Goal: Navigation & Orientation: Find specific page/section

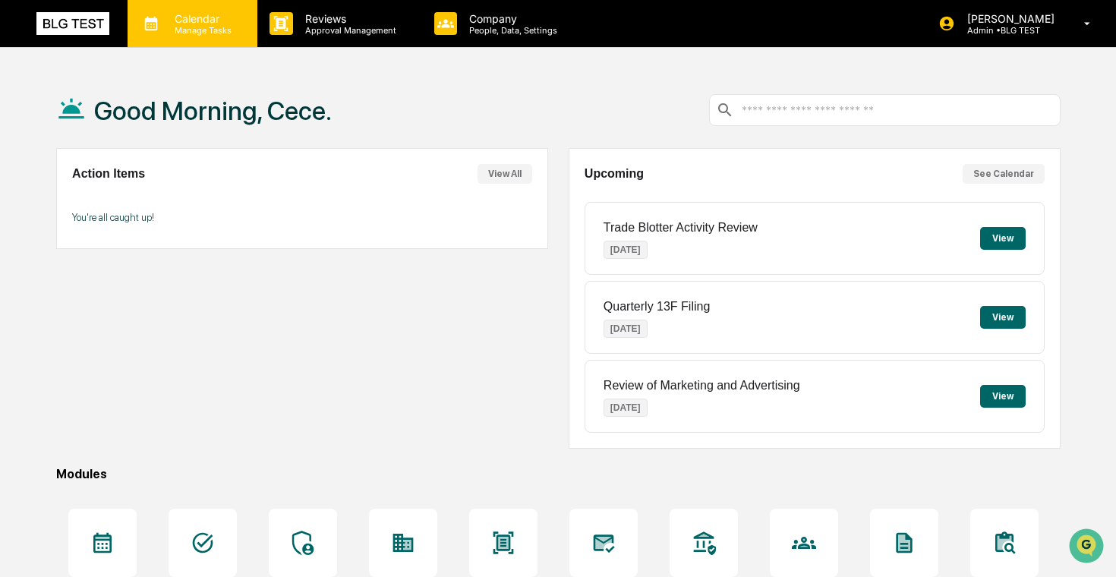
click at [198, 29] on p "Manage Tasks" at bounding box center [200, 30] width 77 height 11
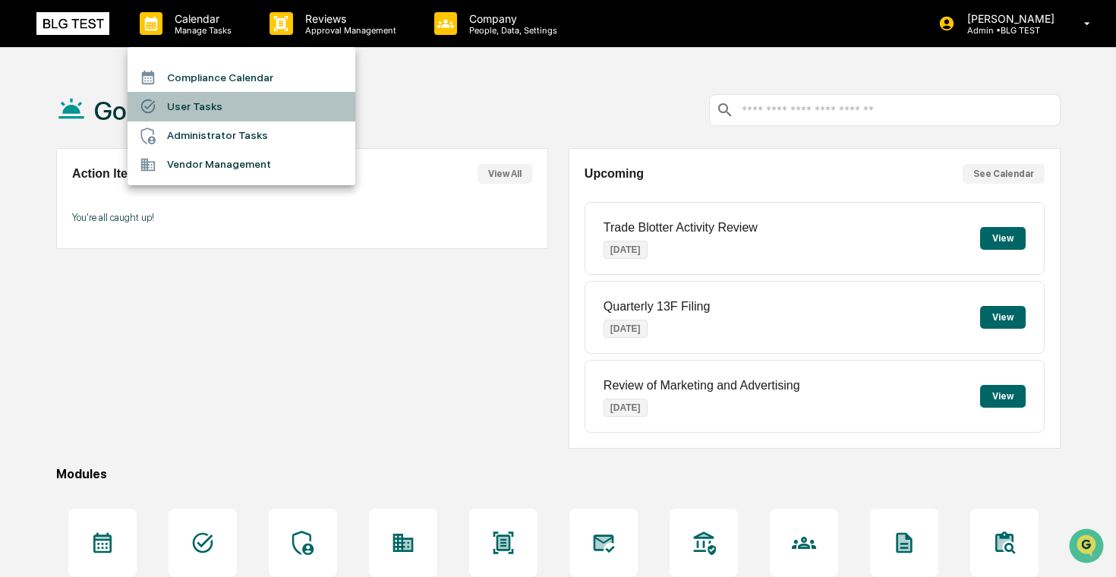
click at [222, 117] on li "User Tasks" at bounding box center [242, 106] width 228 height 29
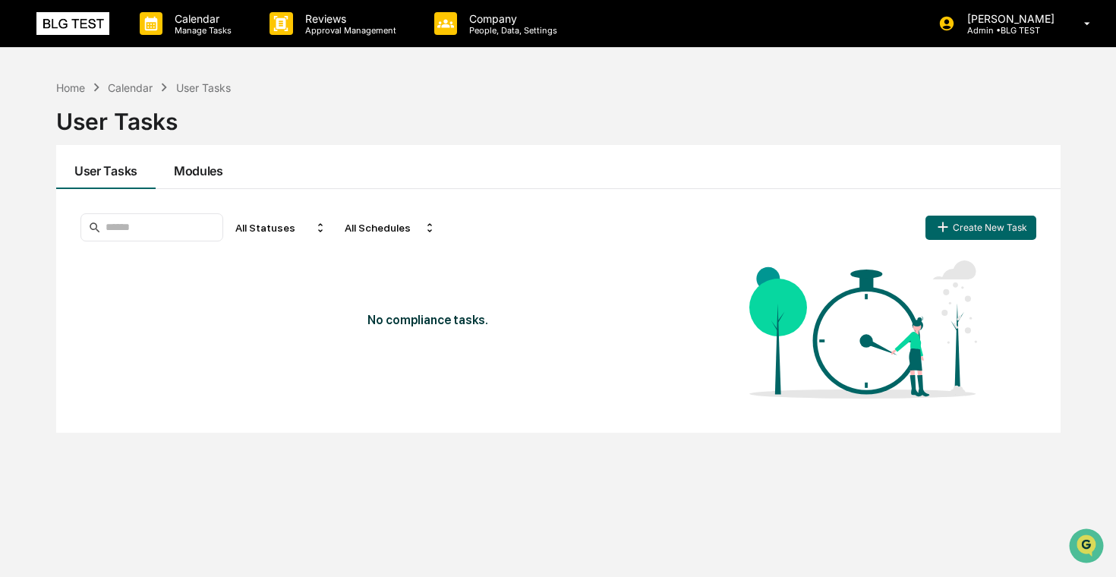
click at [201, 164] on button "Modules" at bounding box center [199, 167] width 86 height 44
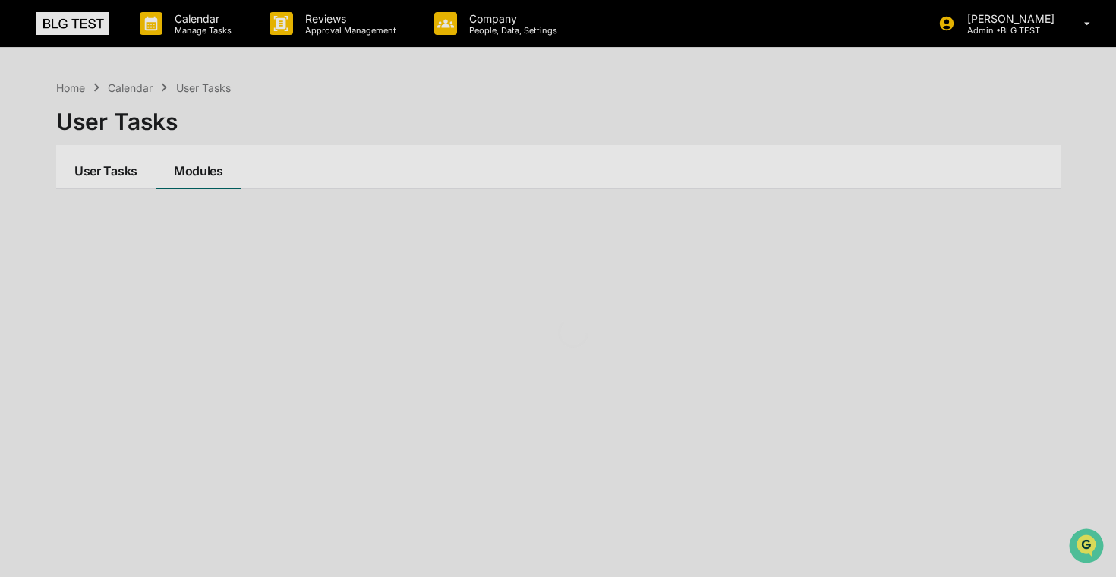
click at [134, 167] on button "User Tasks" at bounding box center [105, 167] width 99 height 44
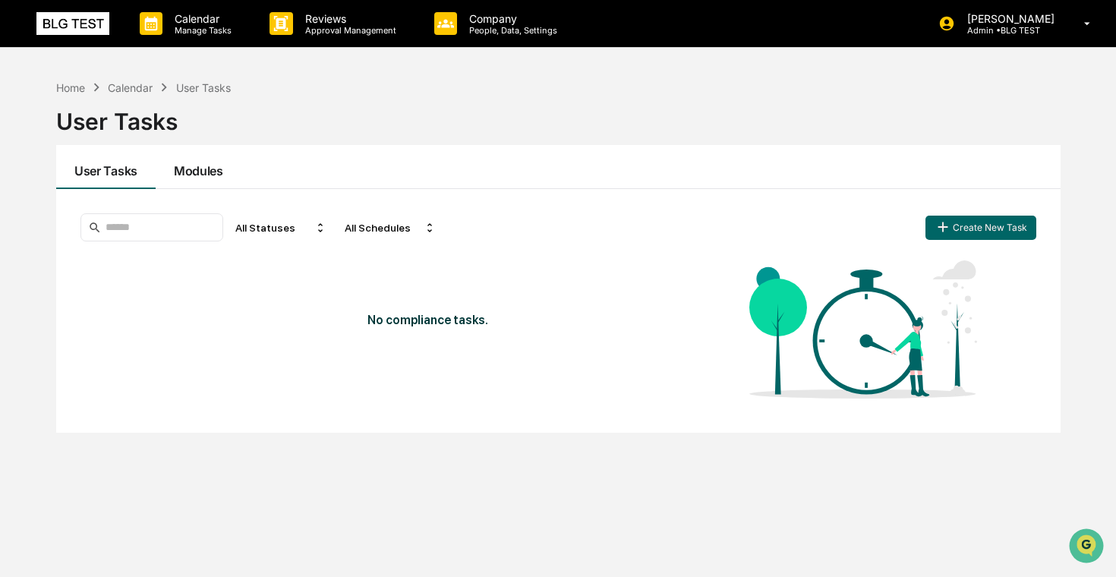
click at [198, 169] on button "Modules" at bounding box center [199, 167] width 86 height 44
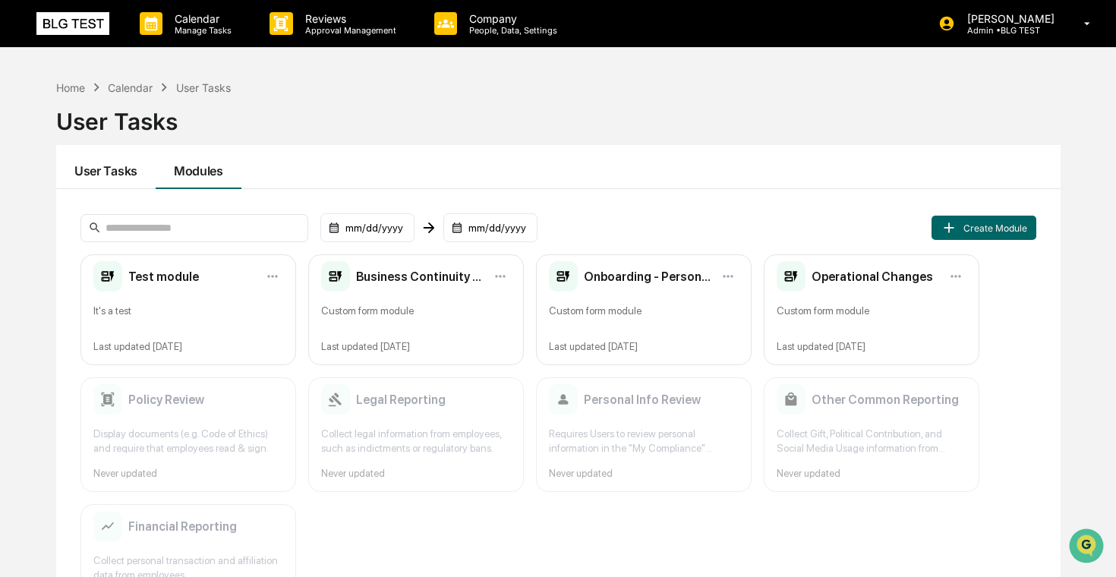
click at [126, 169] on button "User Tasks" at bounding box center [105, 167] width 99 height 44
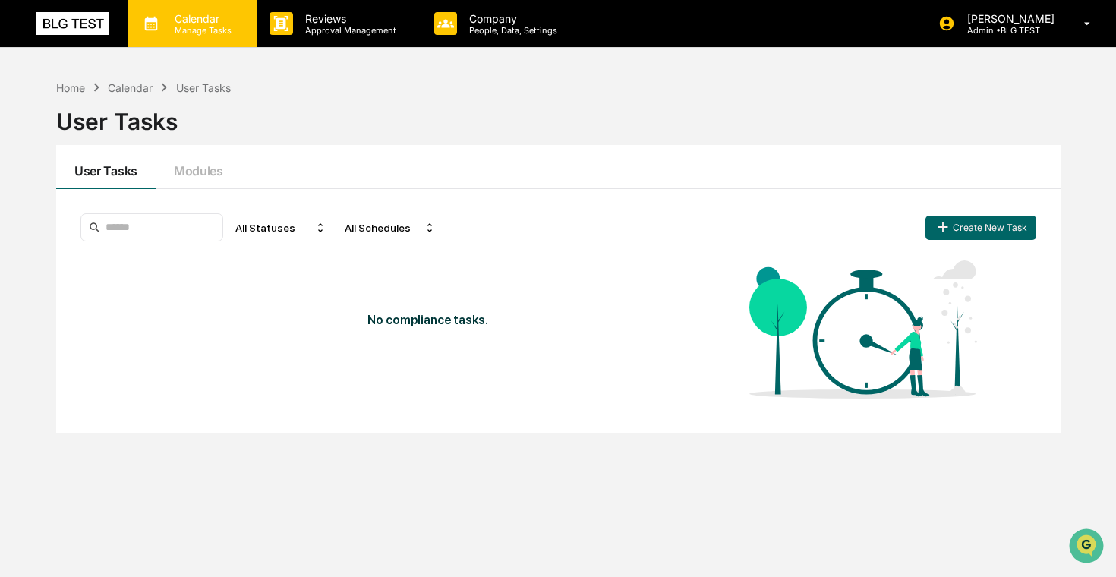
click at [201, 37] on div "Calendar Manage Tasks" at bounding box center [193, 23] width 130 height 47
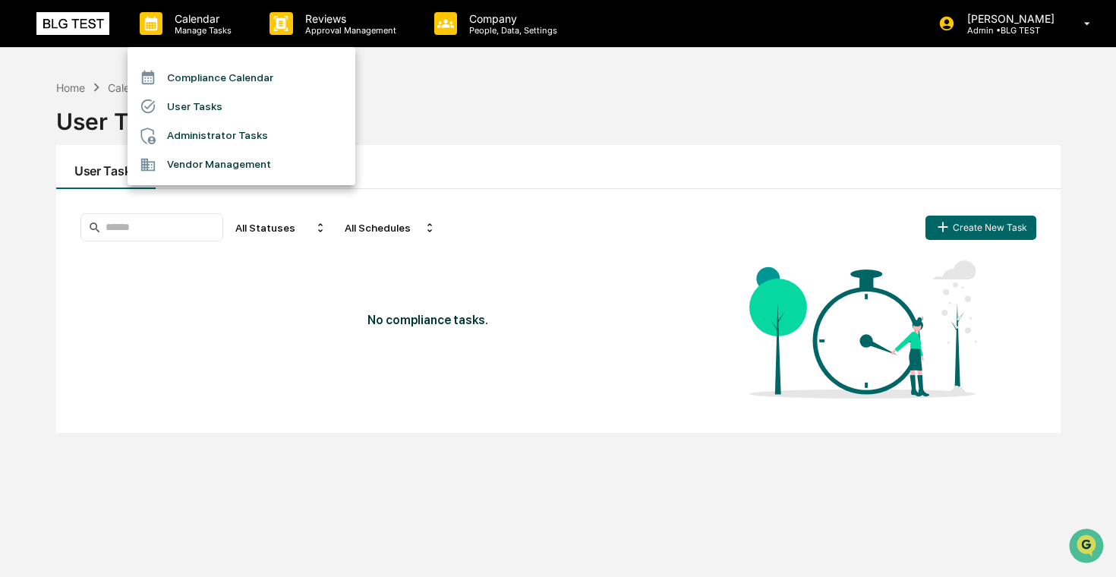
click at [251, 130] on li "Administrator Tasks" at bounding box center [242, 135] width 228 height 29
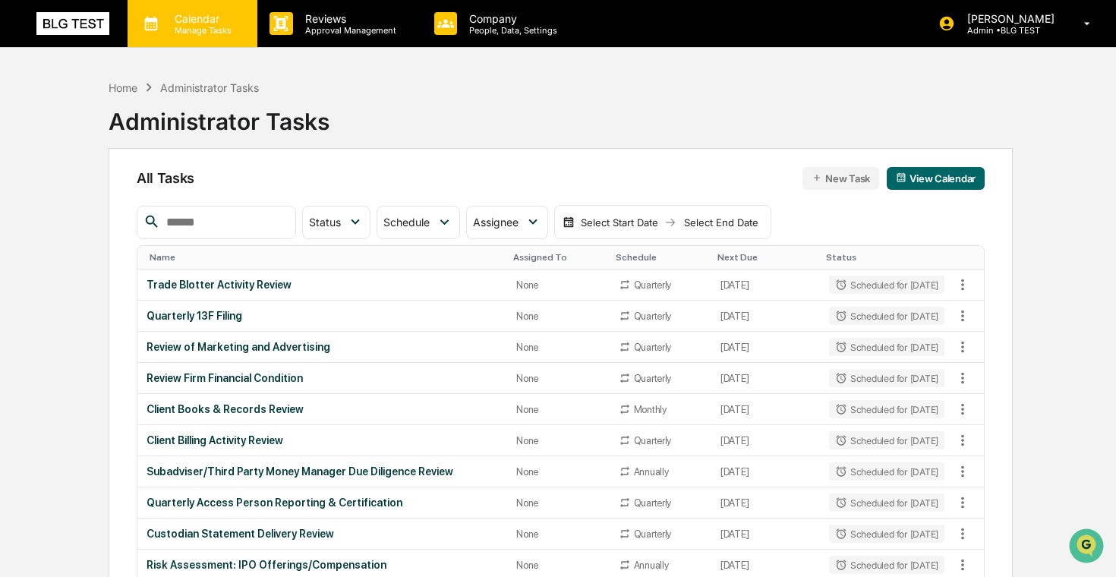
click at [208, 34] on p "Manage Tasks" at bounding box center [200, 30] width 77 height 11
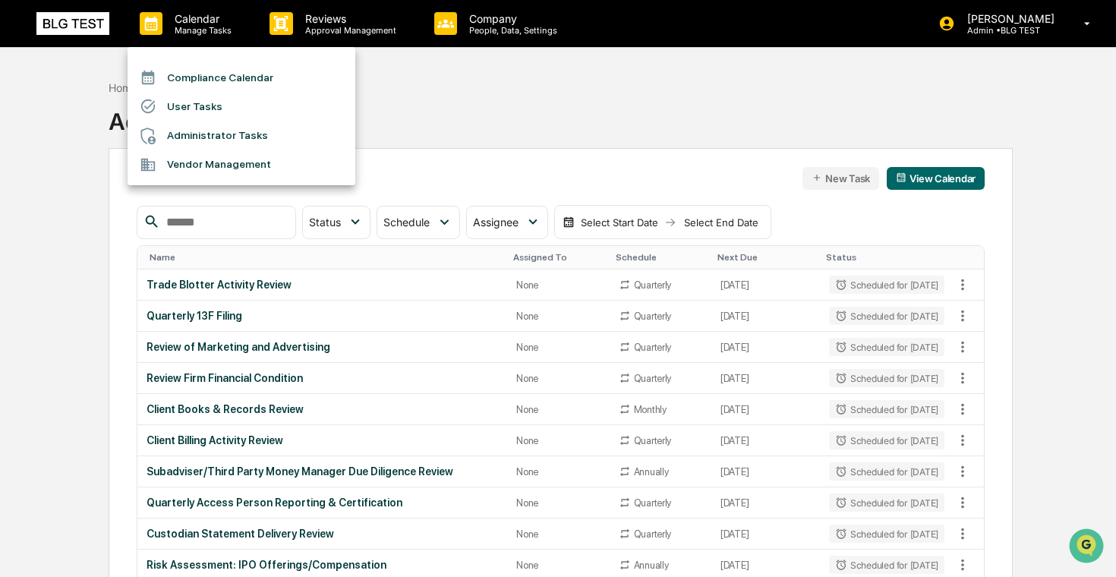
click at [227, 86] on li "Compliance Calendar" at bounding box center [242, 77] width 228 height 29
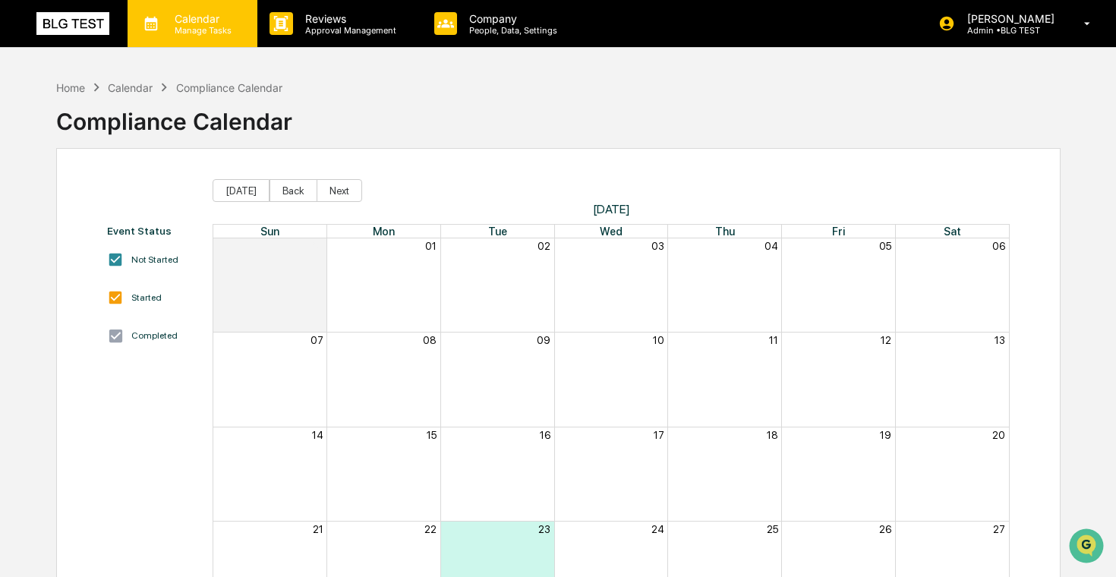
click at [221, 35] on div "Calendar Manage Tasks" at bounding box center [193, 23] width 130 height 47
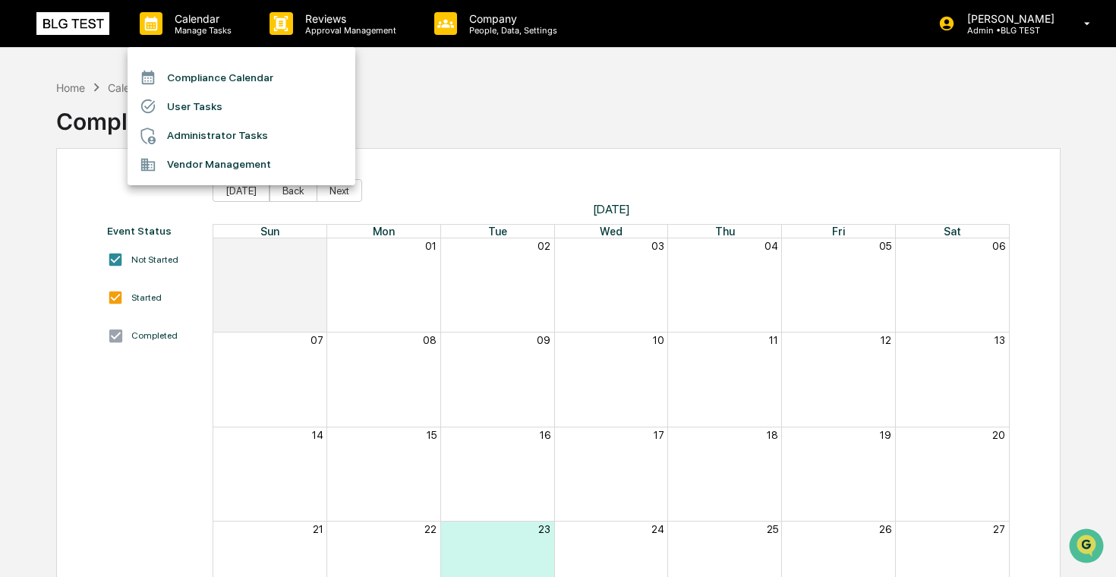
click at [237, 115] on li "User Tasks" at bounding box center [242, 106] width 228 height 29
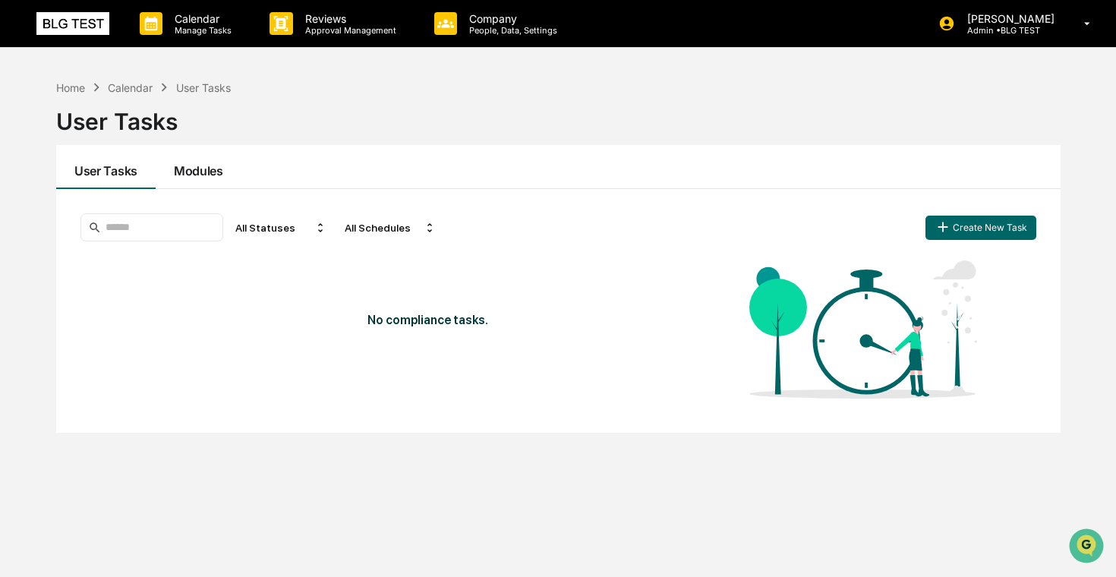
click at [184, 167] on button "Modules" at bounding box center [199, 167] width 86 height 44
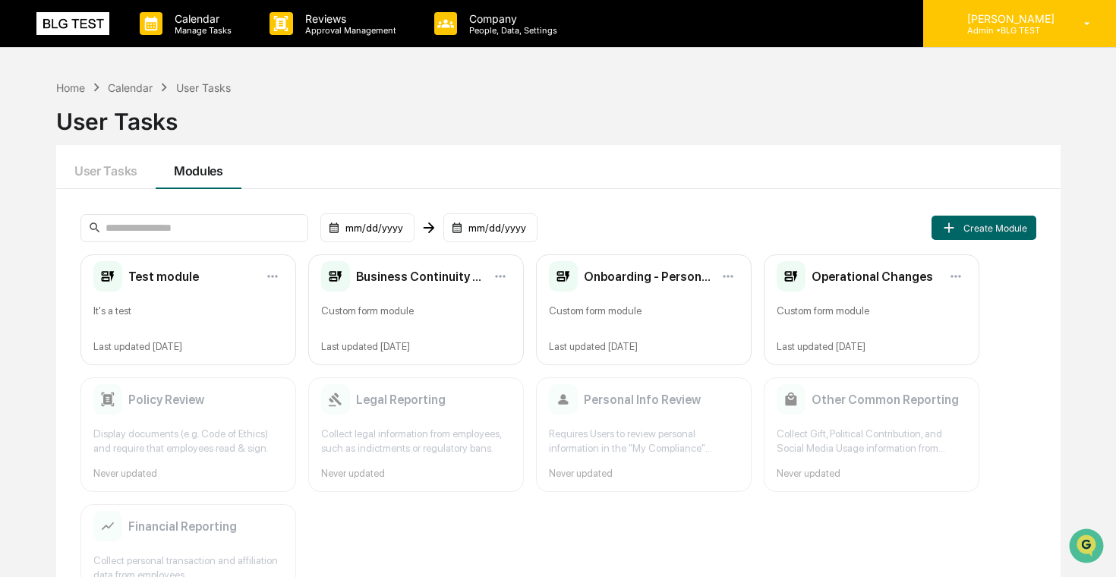
click at [982, 19] on p "[PERSON_NAME]" at bounding box center [1008, 18] width 107 height 13
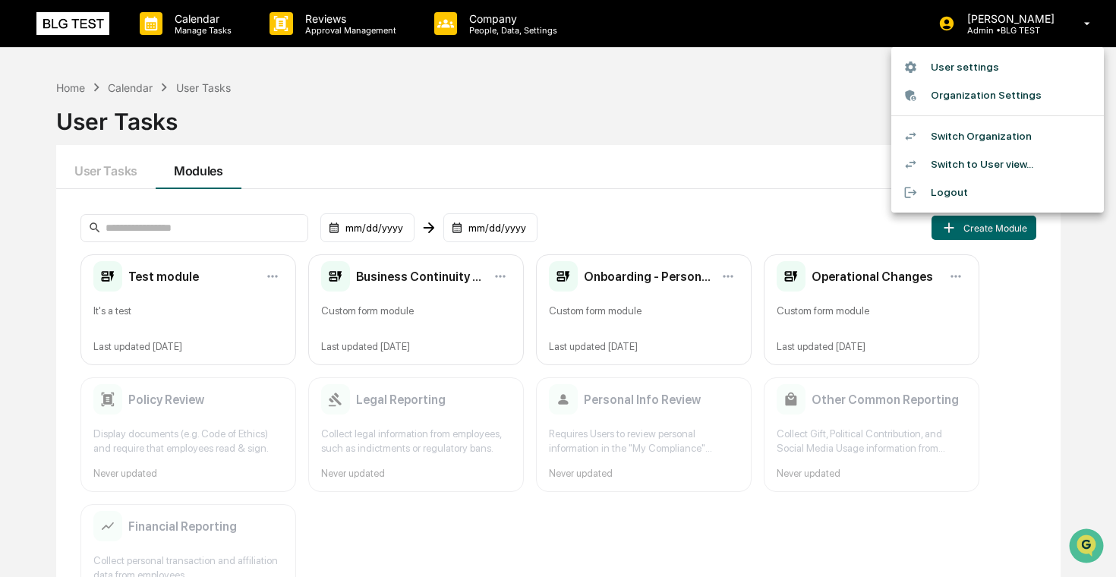
click at [1022, 137] on li "Switch Organization" at bounding box center [997, 136] width 213 height 28
